Goal: Use online tool/utility: Use online tool/utility

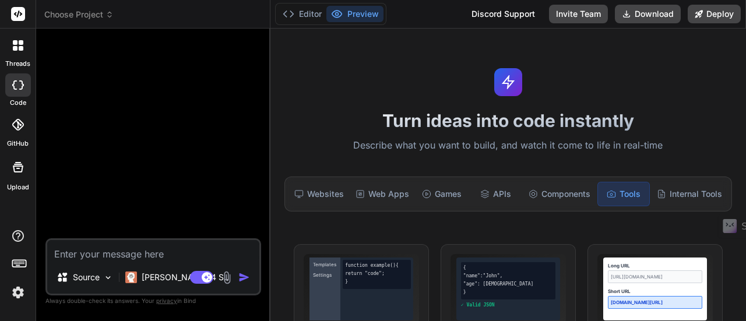
scroll to position [454, 0]
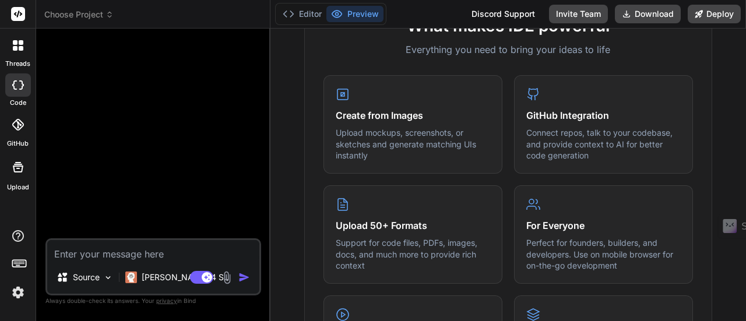
click at [19, 48] on icon at bounding box center [21, 48] width 5 height 5
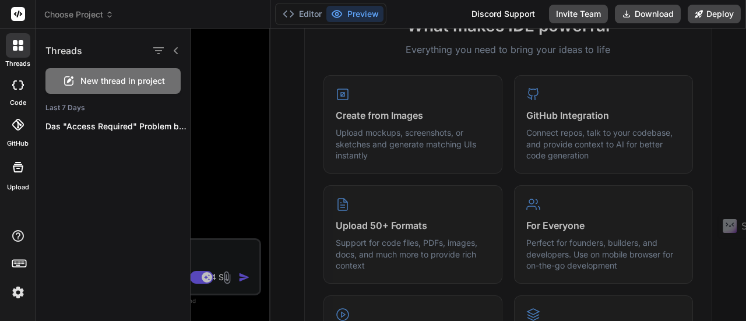
click at [19, 133] on div at bounding box center [18, 125] width 26 height 26
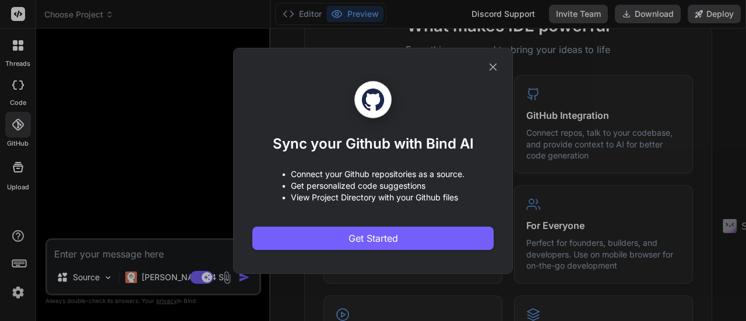
click at [19, 133] on div "Sync your Github with Bind AI • Connect your Github repositories as a source. •…" at bounding box center [373, 160] width 746 height 321
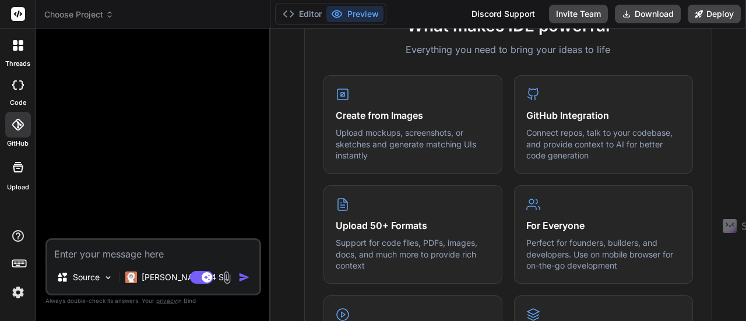
click at [22, 96] on div at bounding box center [18, 84] width 26 height 23
click at [13, 172] on icon at bounding box center [18, 167] width 14 height 14
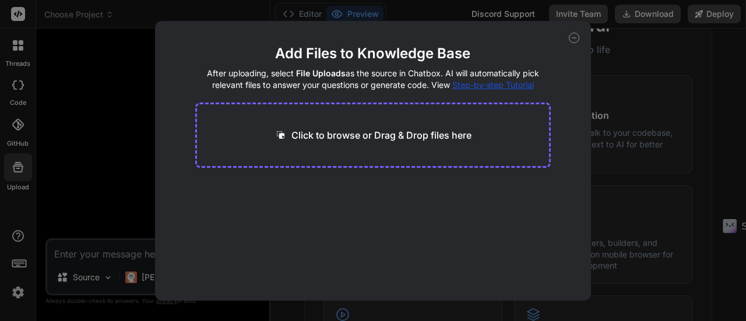
click at [19, 228] on div "Add Files to Knowledge Base After uploading, select File Uploads as the source …" at bounding box center [373, 160] width 746 height 321
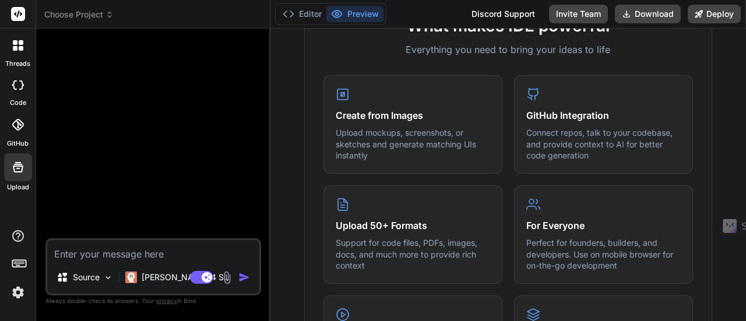
drag, startPoint x: 0, startPoint y: 45, endPoint x: 16, endPoint y: 48, distance: 16.7
click at [5, 47] on div "threads" at bounding box center [18, 49] width 36 height 40
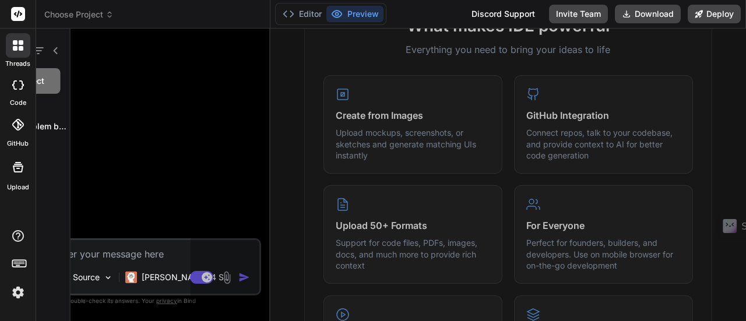
click at [30, 50] on div at bounding box center [18, 45] width 24 height 24
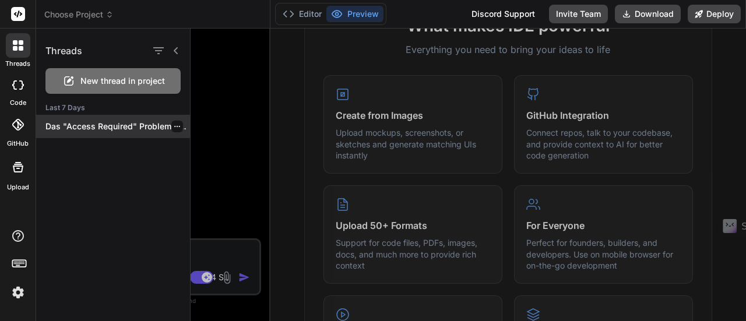
click at [93, 126] on p "Das "Access Required" Problem bei Vercel liegt..." at bounding box center [117, 127] width 144 height 12
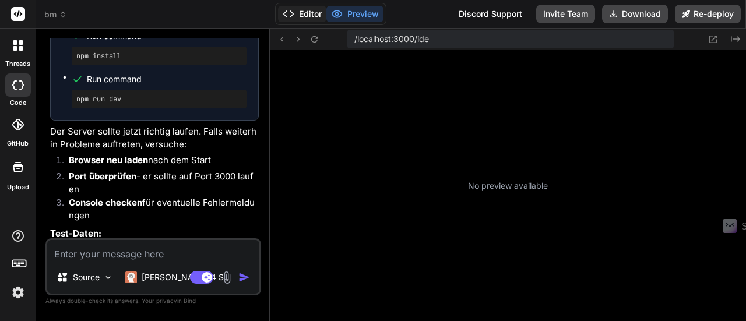
scroll to position [152, 0]
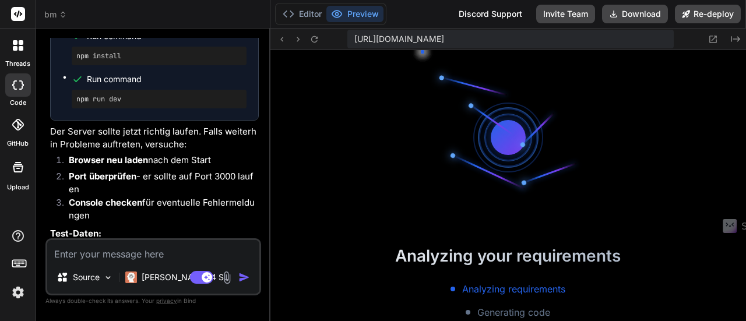
type textarea "x"
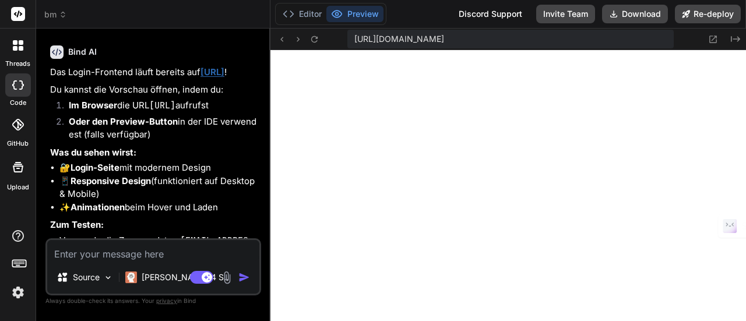
scroll to position [0, 0]
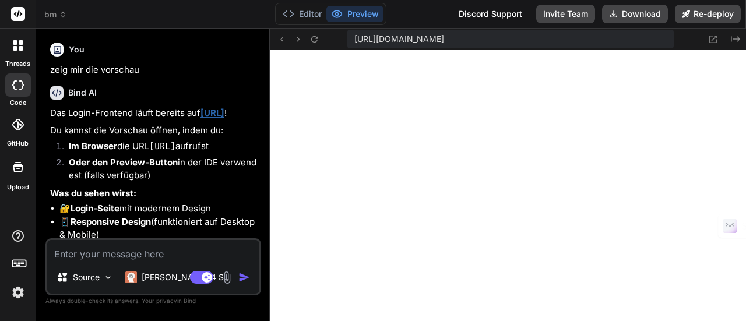
click at [50, 17] on span "bm" at bounding box center [55, 15] width 23 height 12
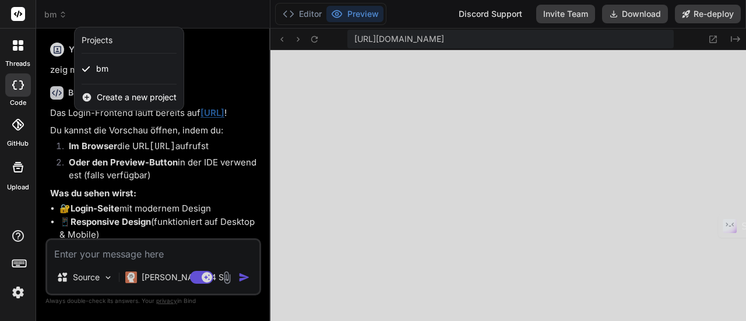
click at [137, 94] on span "Create a new project" at bounding box center [137, 97] width 80 height 12
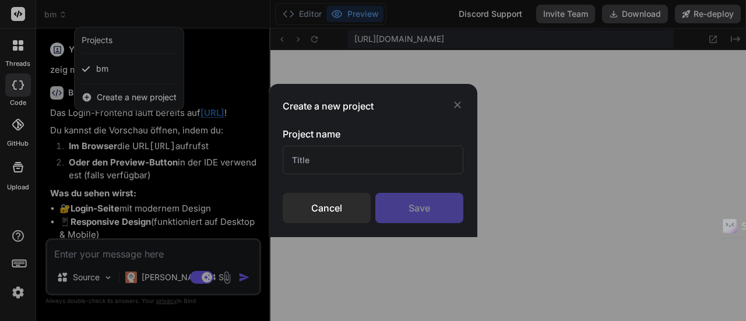
click at [351, 156] on input "text" at bounding box center [372, 160] width 181 height 29
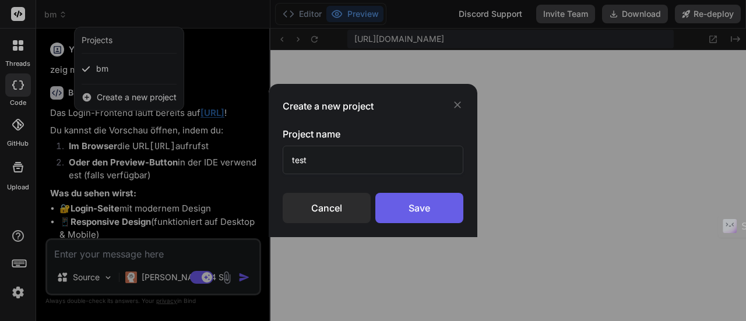
type input "test"
click at [432, 195] on div "Save" at bounding box center [419, 208] width 88 height 30
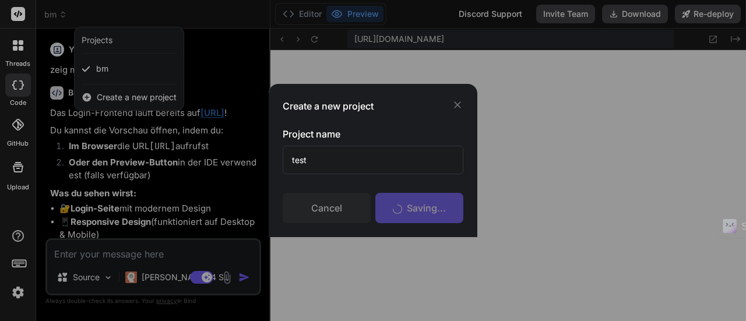
scroll to position [196, 0]
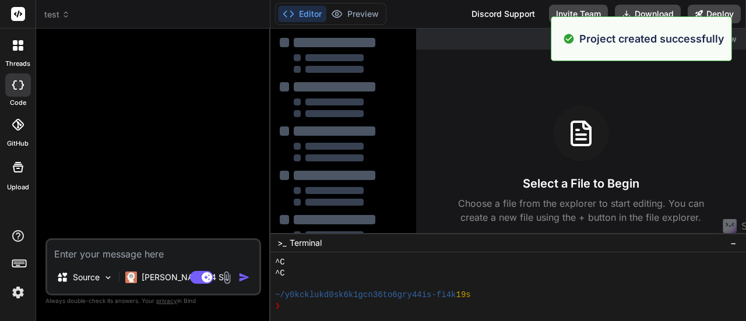
click at [48, 12] on span "test" at bounding box center [57, 15] width 26 height 12
type textarea "x"
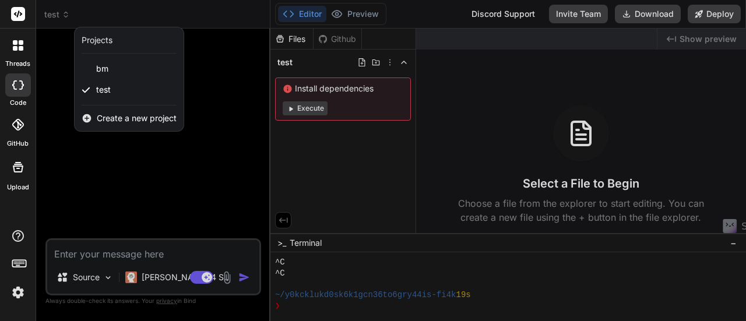
click at [532, 101] on div at bounding box center [373, 160] width 746 height 321
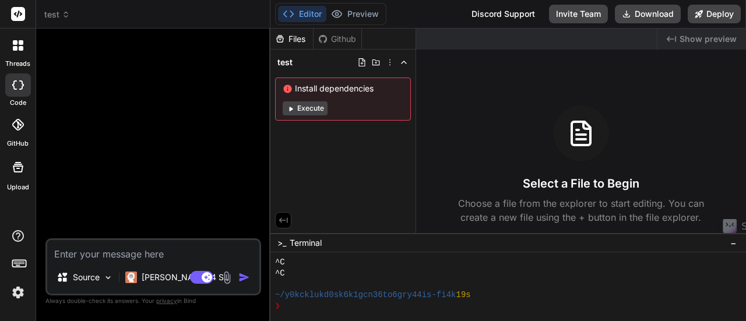
click at [235, 104] on div at bounding box center [154, 138] width 213 height 200
click at [160, 254] on textarea at bounding box center [153, 250] width 212 height 21
type textarea "e"
type textarea "x"
type textarea "er"
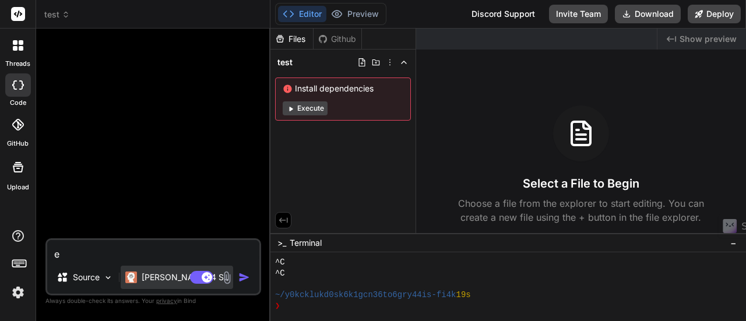
type textarea "x"
type textarea "ers"
type textarea "x"
type textarea "erst"
type textarea "x"
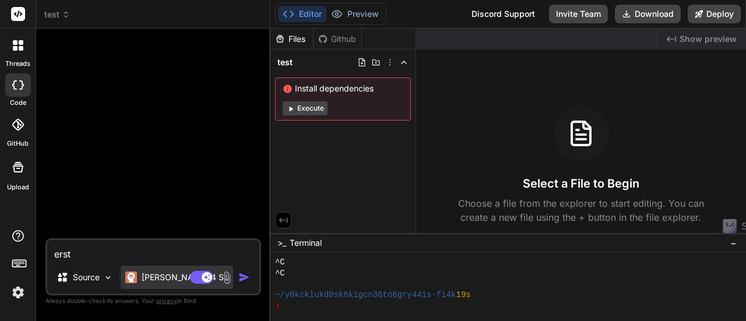
type textarea "erste"
type textarea "x"
type textarea "erstel"
type textarea "x"
type textarea "erstell"
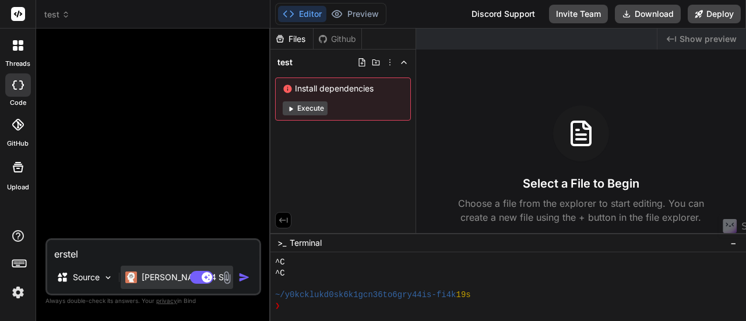
type textarea "x"
type textarea "erstelle"
type textarea "x"
type textarea "erstelle"
type textarea "x"
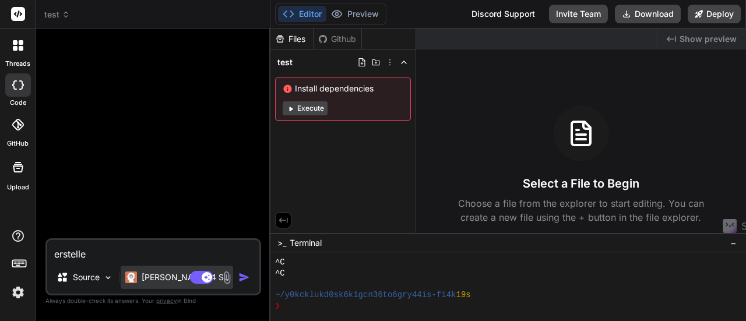
type textarea "erstelle e"
type textarea "x"
type textarea "erstelle ei"
type textarea "x"
type textarea "erstelle ein"
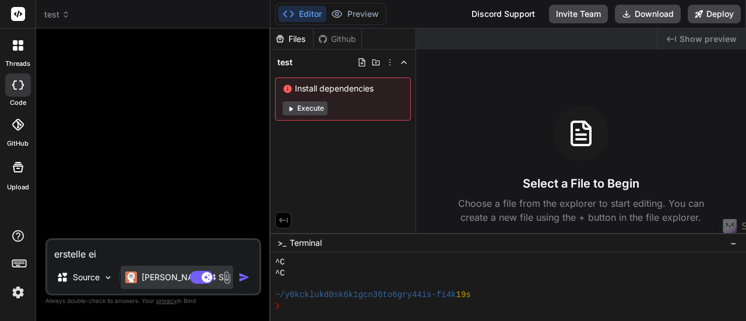
type textarea "x"
type textarea "erstelle eine"
type textarea "x"
type textarea "erstelle ein"
type textarea "x"
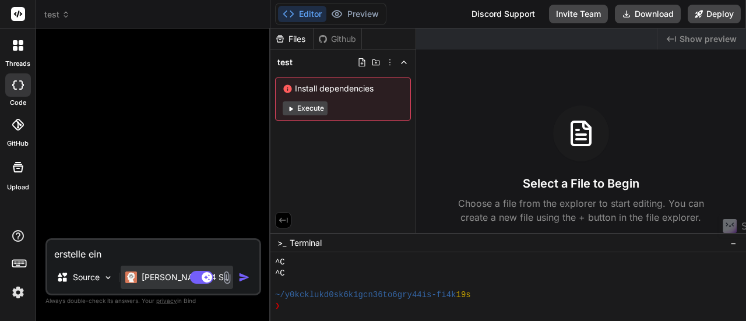
type textarea "erstelle ein"
type textarea "x"
type textarea "erstelle ein t"
type textarea "x"
type textarea "erstelle ein ti"
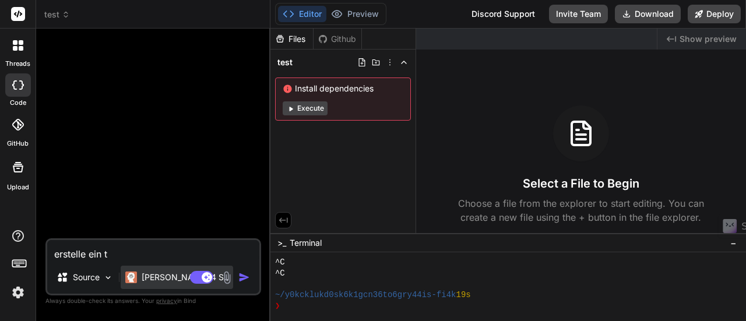
type textarea "x"
type textarea "erstelle ein tic"
type textarea "x"
type textarea "erstelle ein tick"
type textarea "x"
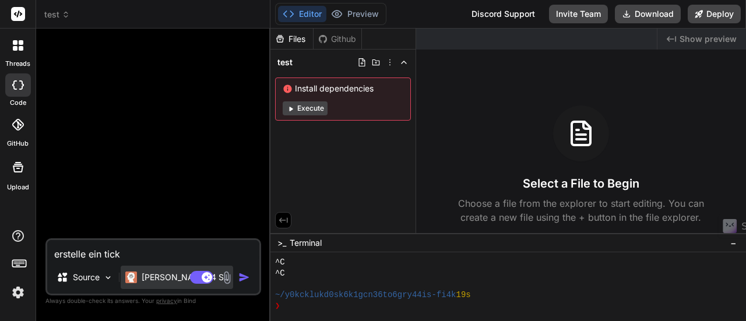
type textarea "erstelle ein ticke"
type textarea "x"
type textarea "erstelle ein ticket"
type textarea "x"
type textarea "erstelle ein tickets"
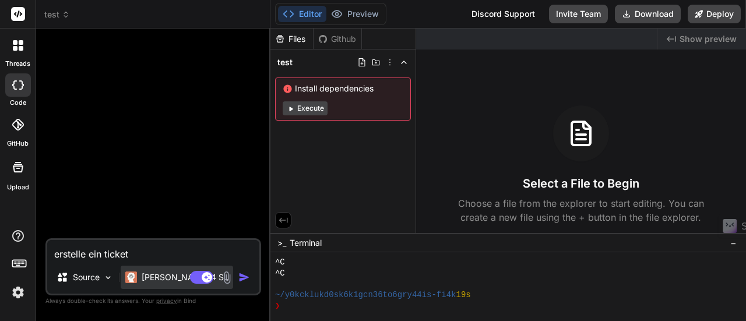
type textarea "x"
type textarea "erstelle ein ticketsy"
type textarea "x"
type textarea "erstelle ein ticketsys"
type textarea "x"
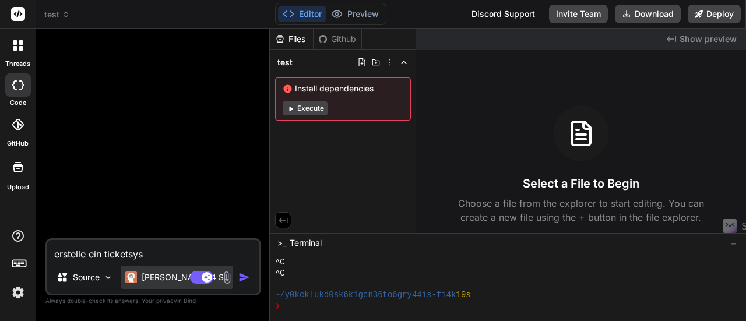
type textarea "erstelle ein ticketsyst"
type textarea "x"
type textarea "erstelle ein ticketsyste"
type textarea "x"
type textarea "erstelle ein ticketsystem"
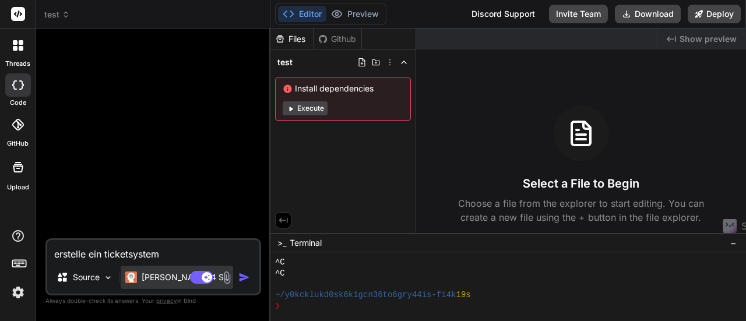
type textarea "x"
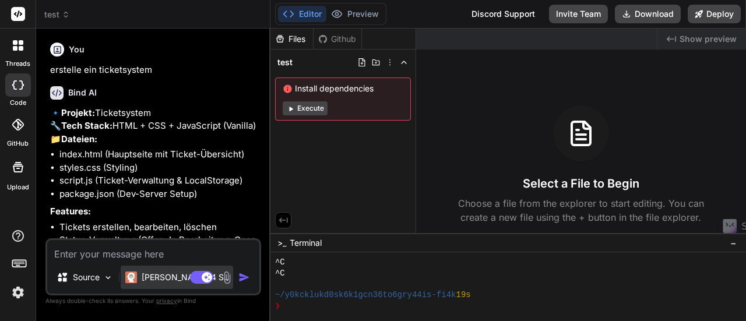
type textarea "x"
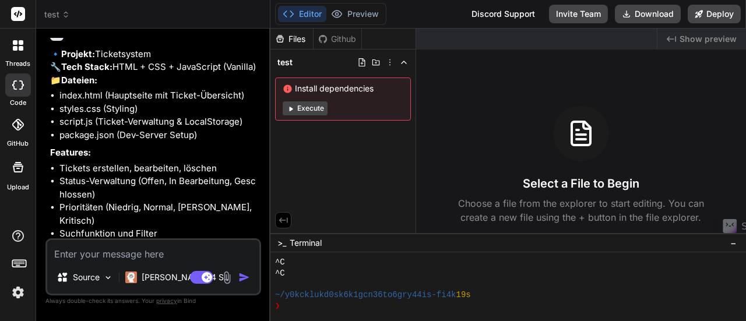
scroll to position [119, 0]
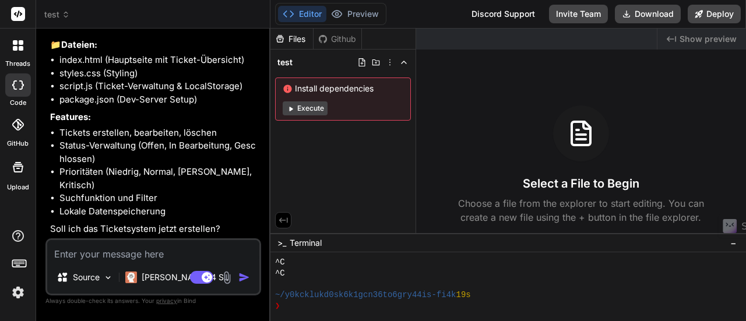
click at [182, 252] on textarea at bounding box center [153, 250] width 212 height 21
type textarea "j"
type textarea "x"
type textarea "ja"
type textarea "x"
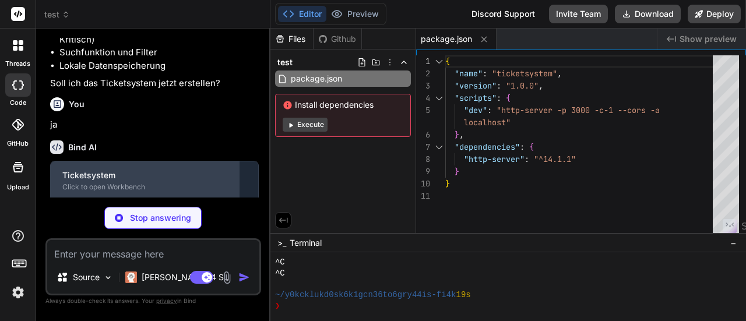
scroll to position [320, 0]
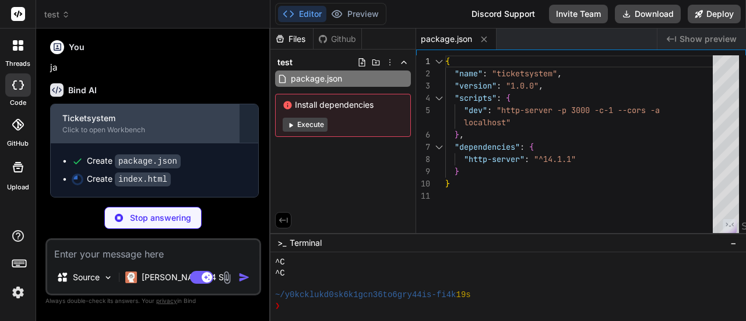
type textarea "x"
type textarea "</div> </div> <script src="script.js"></script> </body> </html>"
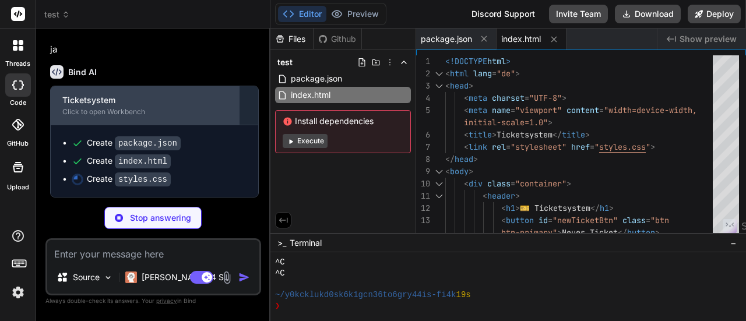
type textarea "x"
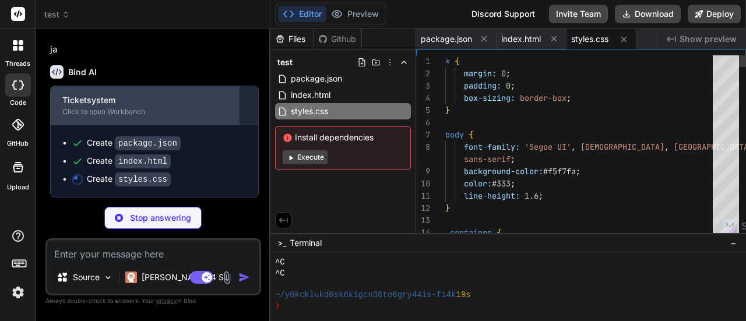
type textarea ".modal-content { margin: 10% auto; width: 95%; } }"
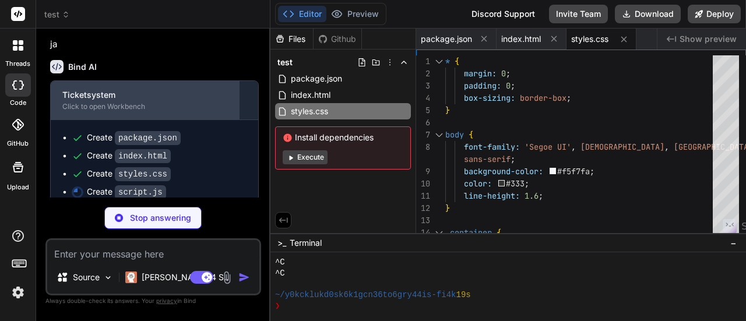
type textarea "x"
type textarea "return div.innerHTML; } } // Initialize the ticket system when the page loads d…"
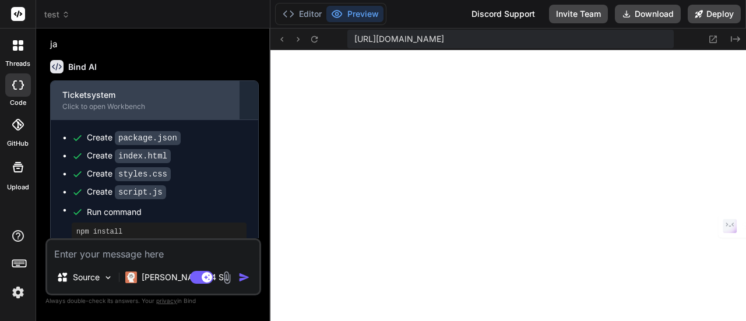
scroll to position [946, 0]
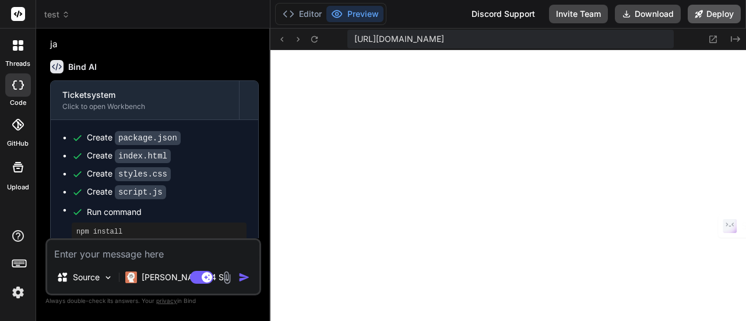
click at [709, 10] on button "Deploy" at bounding box center [713, 14] width 53 height 19
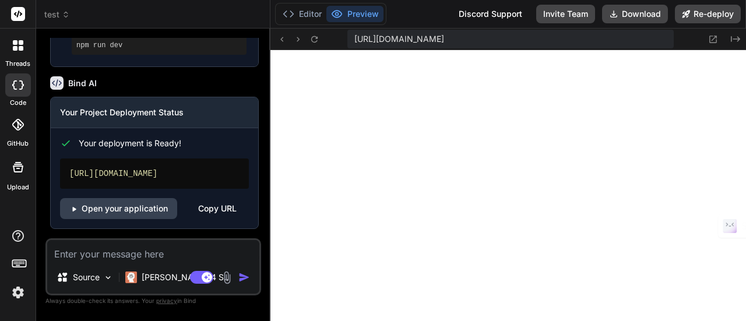
scroll to position [572, 0]
click at [232, 208] on div "Copy URL" at bounding box center [217, 208] width 38 height 21
type textarea "x"
click at [18, 300] on img at bounding box center [18, 292] width 20 height 20
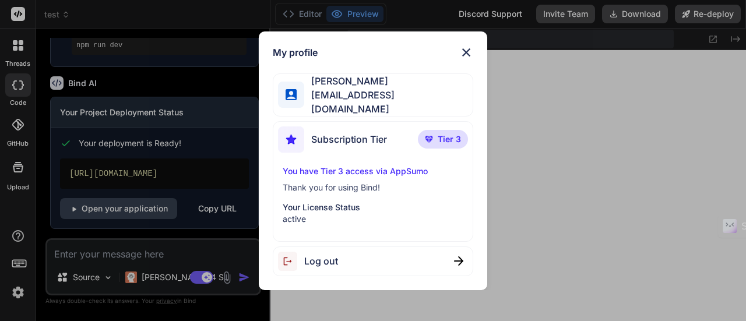
click at [471, 54] on img at bounding box center [466, 52] width 14 height 14
